Goal: Find specific page/section: Find specific page/section

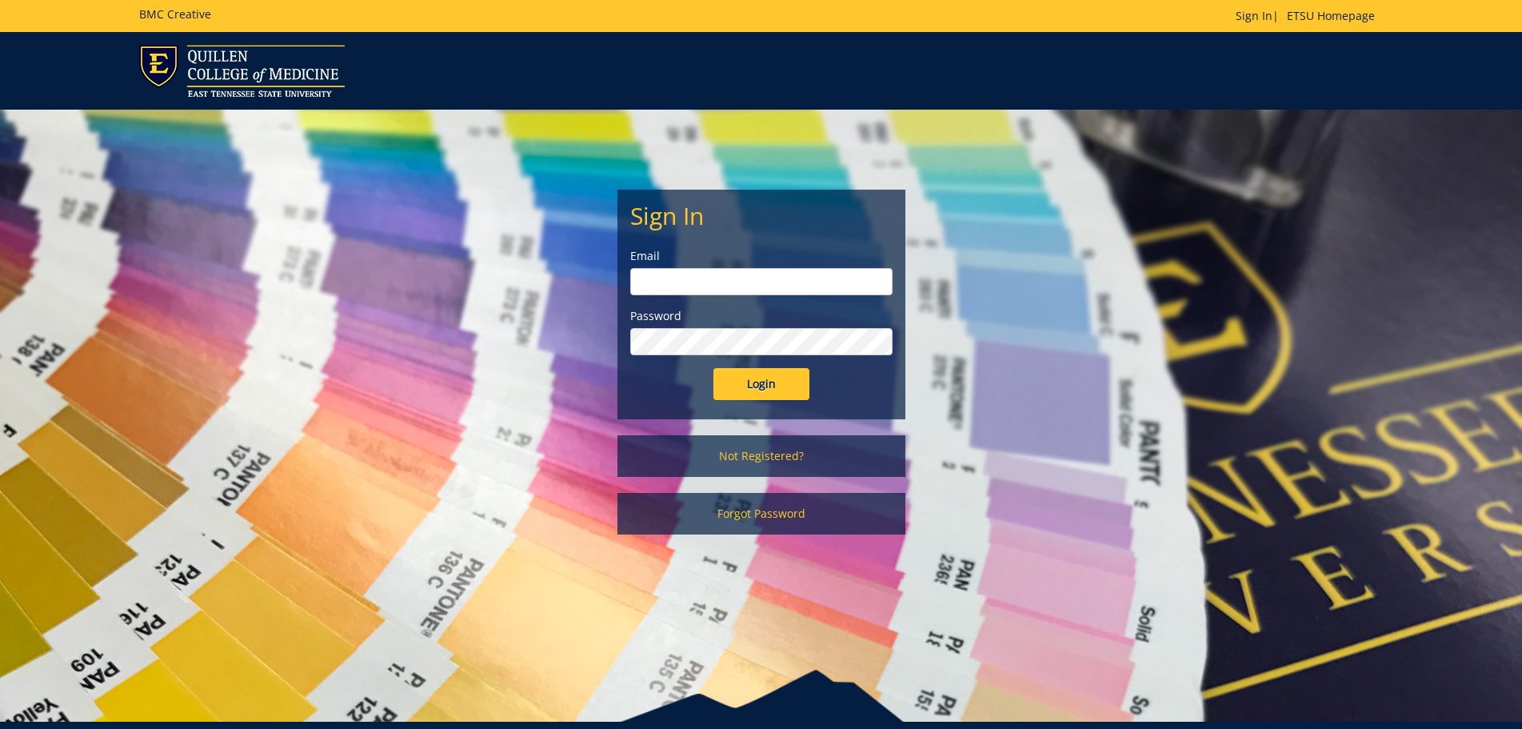
type input "[EMAIL_ADDRESS][DOMAIN_NAME]"
click at [757, 381] on input "Login" at bounding box center [761, 384] width 96 height 32
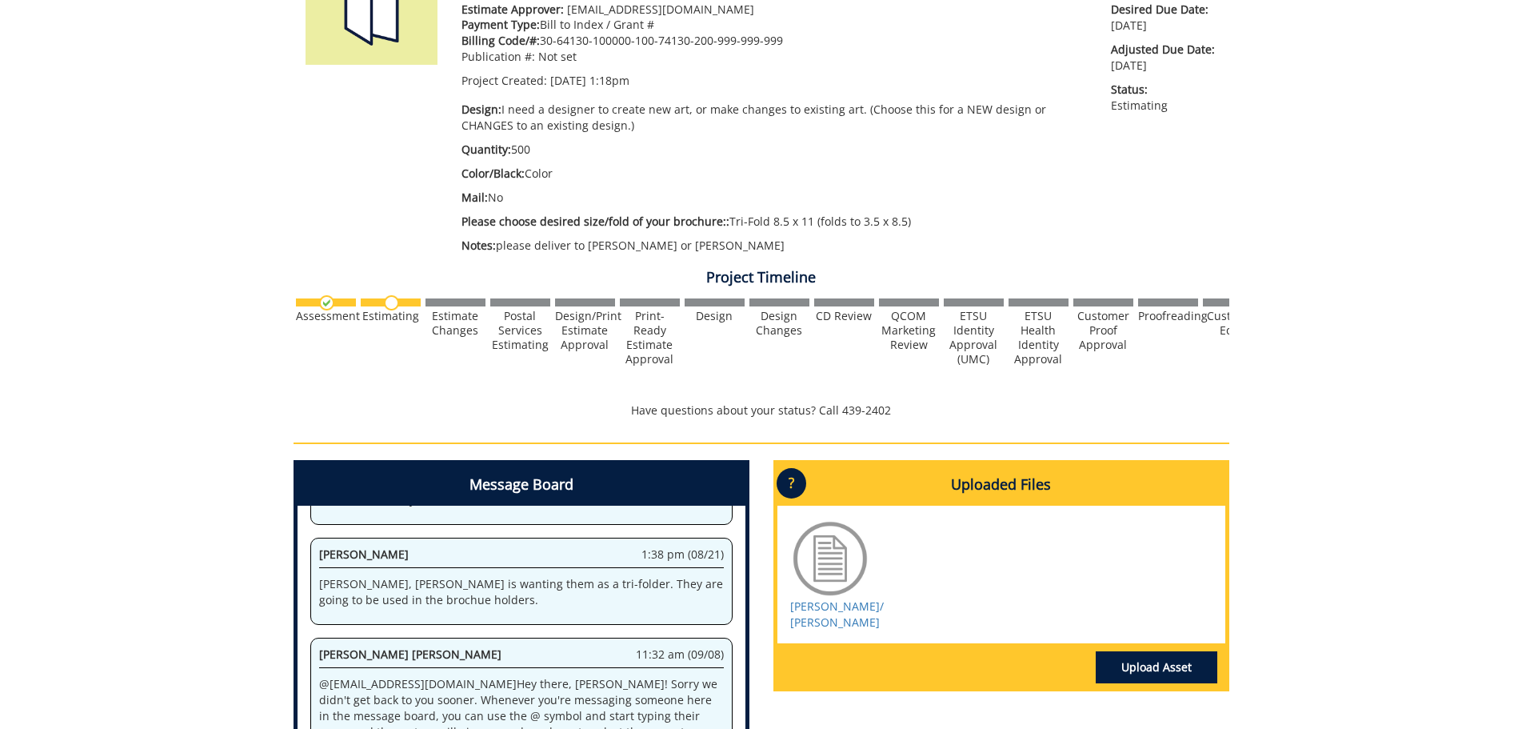
scroll to position [293, 0]
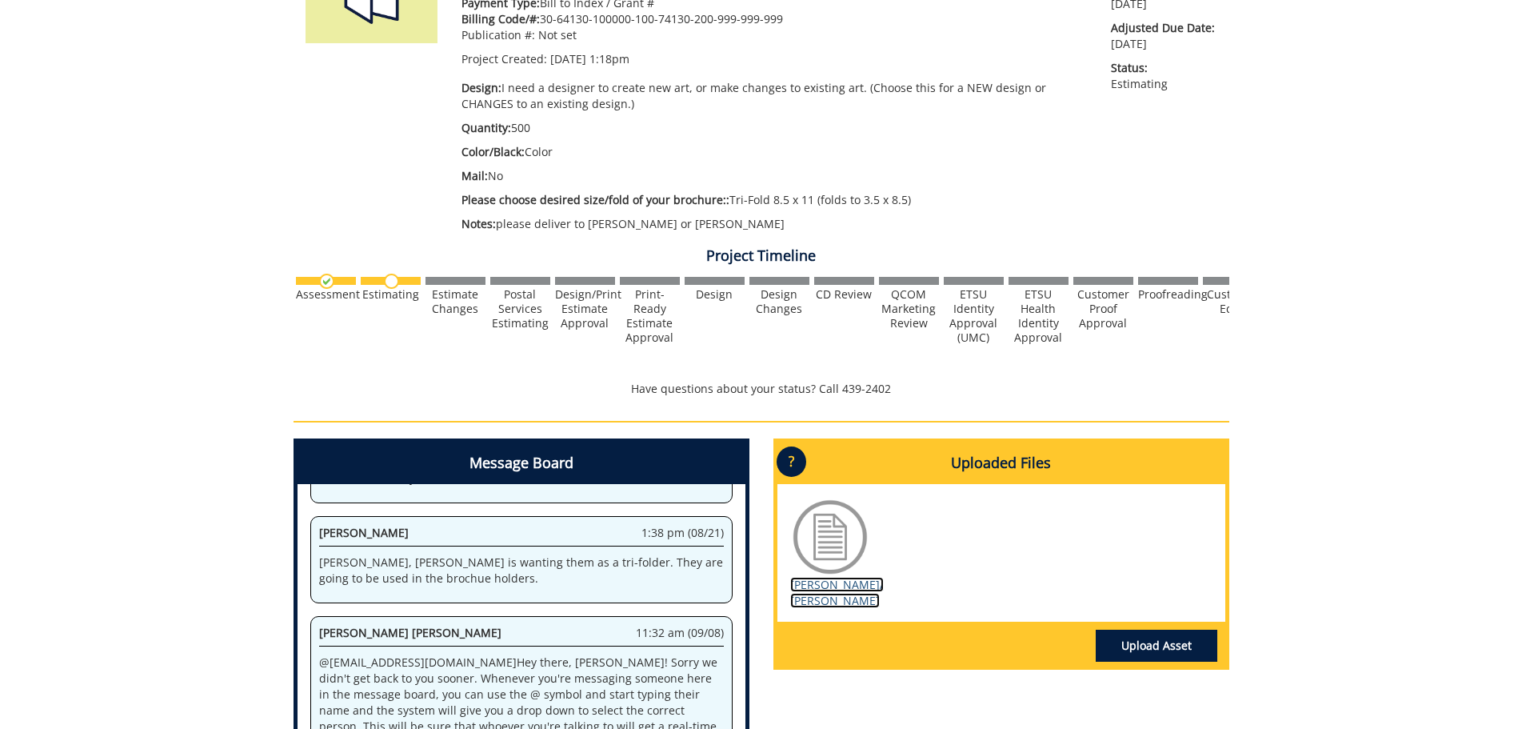
click at [822, 600] on link "[PERSON_NAME]/ [PERSON_NAME]" at bounding box center [837, 592] width 94 height 31
